Goal: Task Accomplishment & Management: Complete application form

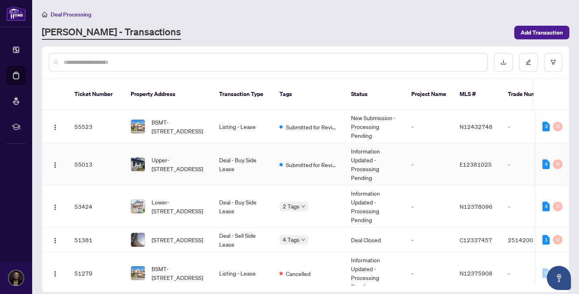
click at [344, 151] on td "Information Updated - Processing Pending" at bounding box center [374, 164] width 60 height 42
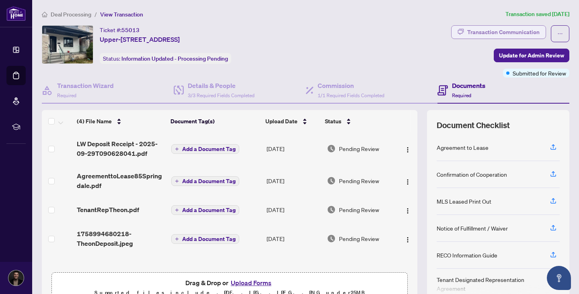
click at [519, 31] on div "Transaction Communication" at bounding box center [503, 32] width 72 height 13
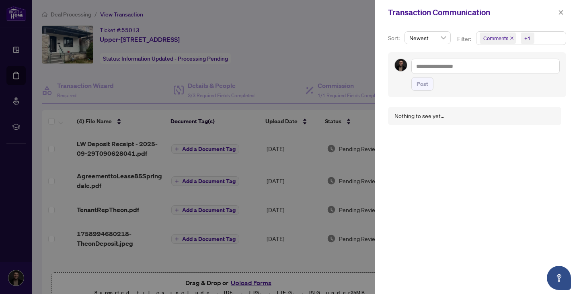
click at [566, 15] on div "Transaction Communication" at bounding box center [477, 12] width 204 height 25
click at [559, 14] on icon "close" at bounding box center [560, 12] width 4 height 4
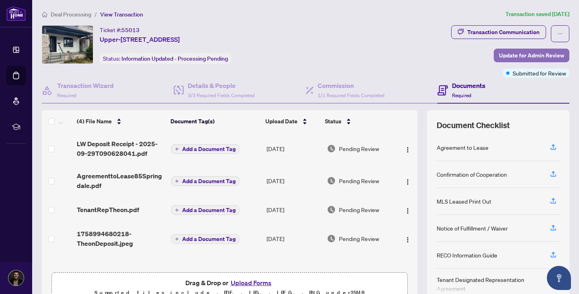
click at [516, 55] on span "Update for Admin Review" at bounding box center [531, 55] width 65 height 13
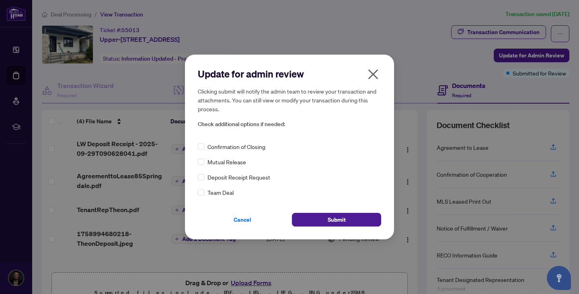
click at [252, 143] on span "Confirmation of Closing" at bounding box center [236, 146] width 58 height 9
click at [343, 213] on span "Submit" at bounding box center [336, 219] width 18 height 13
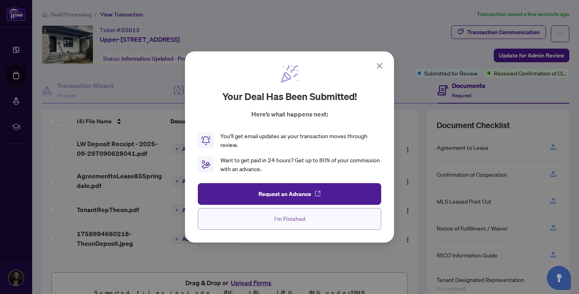
click at [264, 225] on button "I'm Finished" at bounding box center [289, 219] width 183 height 22
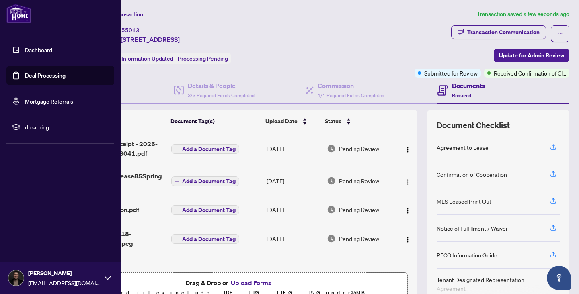
click at [11, 60] on ul "Dashboard Deal Processing Mortgage Referrals rLearning" at bounding box center [60, 88] width 108 height 96
click at [15, 39] on li "Dashboard Deal Processing Mortgage Referrals rLearning" at bounding box center [60, 88] width 108 height 109
click at [30, 47] on link "Dashboard" at bounding box center [38, 49] width 27 height 7
